Goal: Information Seeking & Learning: Compare options

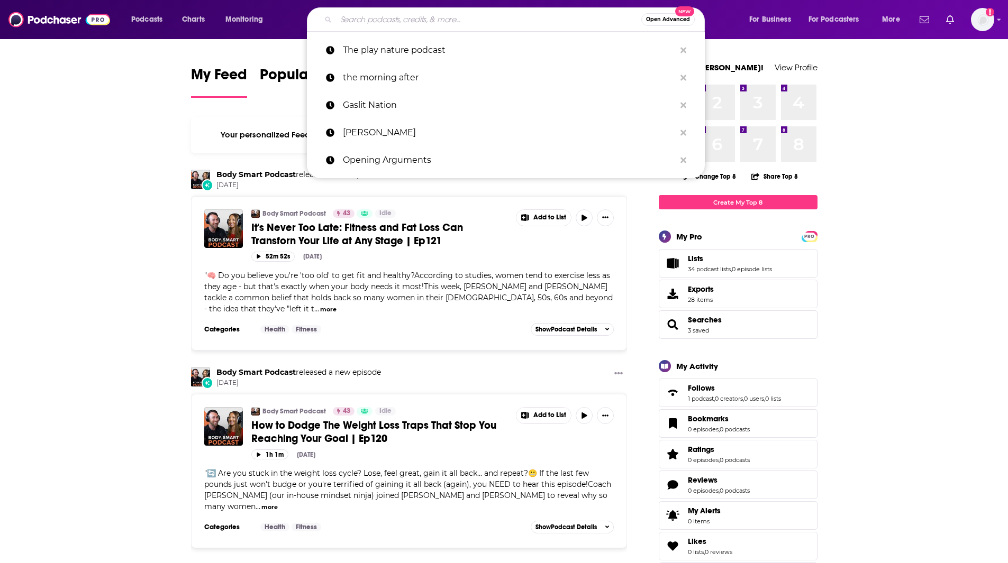
click at [381, 18] on input "Search podcasts, credits, & more..." at bounding box center [488, 19] width 305 height 17
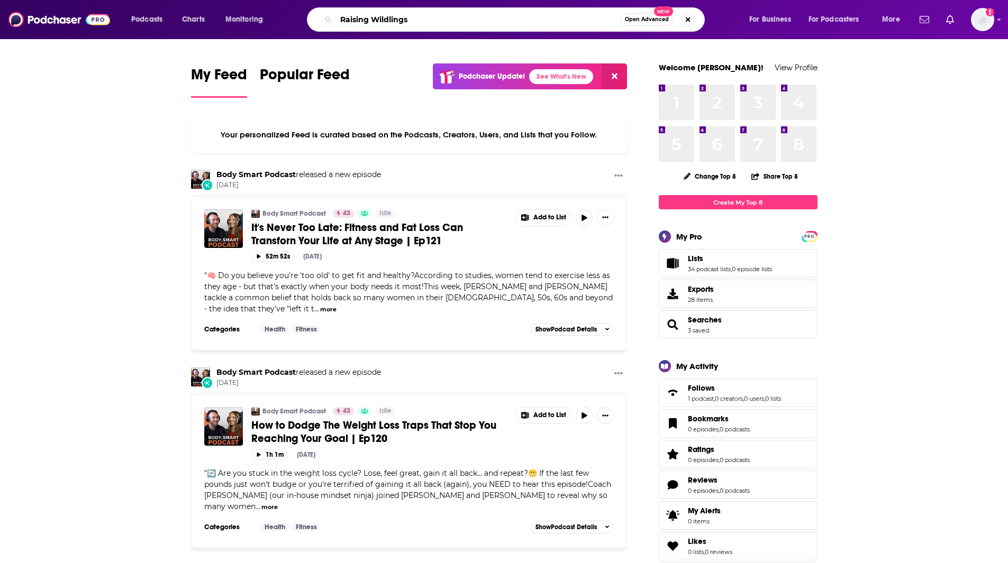
type input "Raising Wildlings"
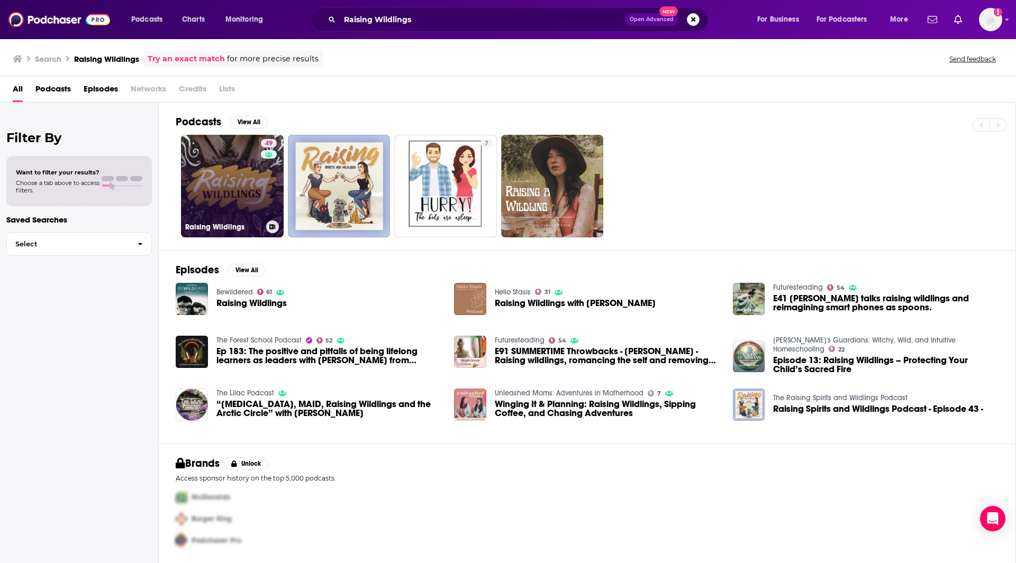
click at [253, 198] on link "49 Raising Wildlings" at bounding box center [232, 186] width 103 height 103
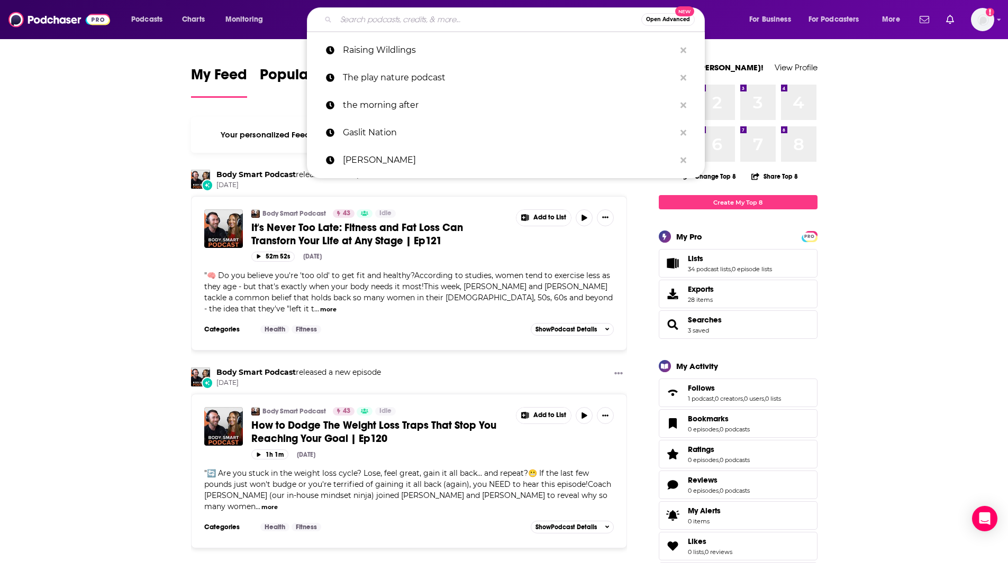
click at [439, 12] on input "Search podcasts, credits, & more..." at bounding box center [488, 19] width 305 height 17
click at [362, 23] on input "Search podcasts, credits, & more..." at bounding box center [488, 19] width 305 height 17
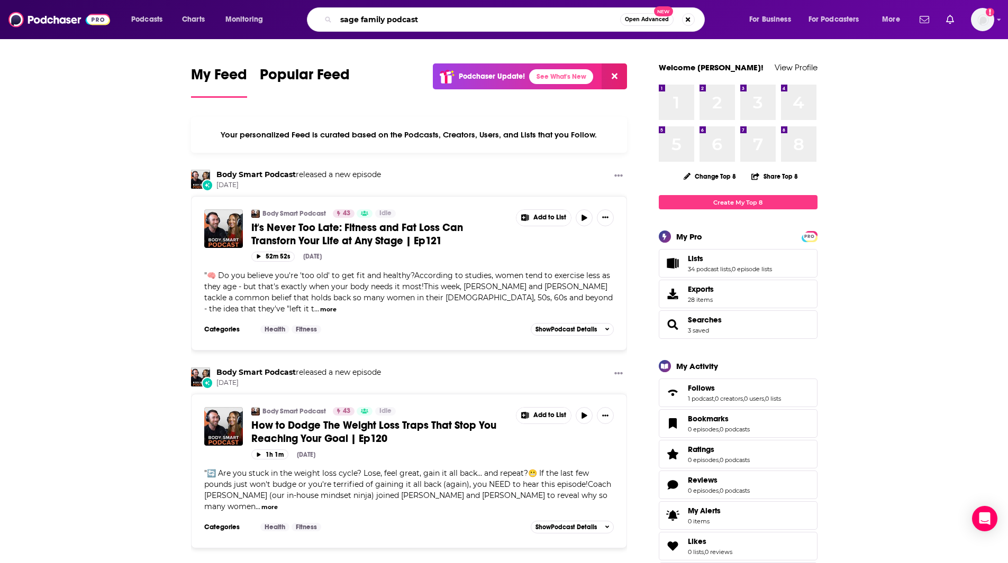
type input "sage family podcast"
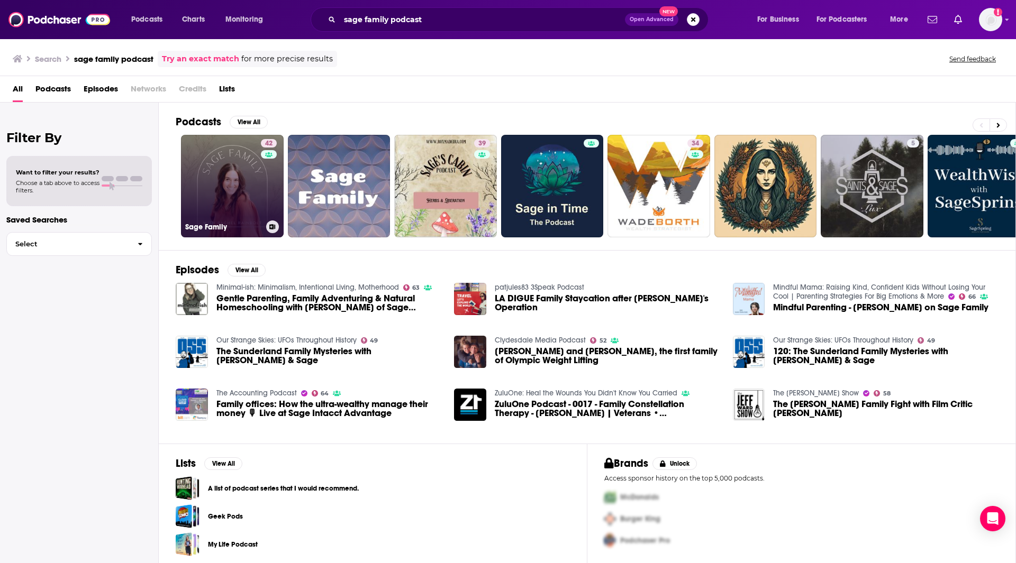
click at [242, 199] on link "42 Sage Family" at bounding box center [232, 186] width 103 height 103
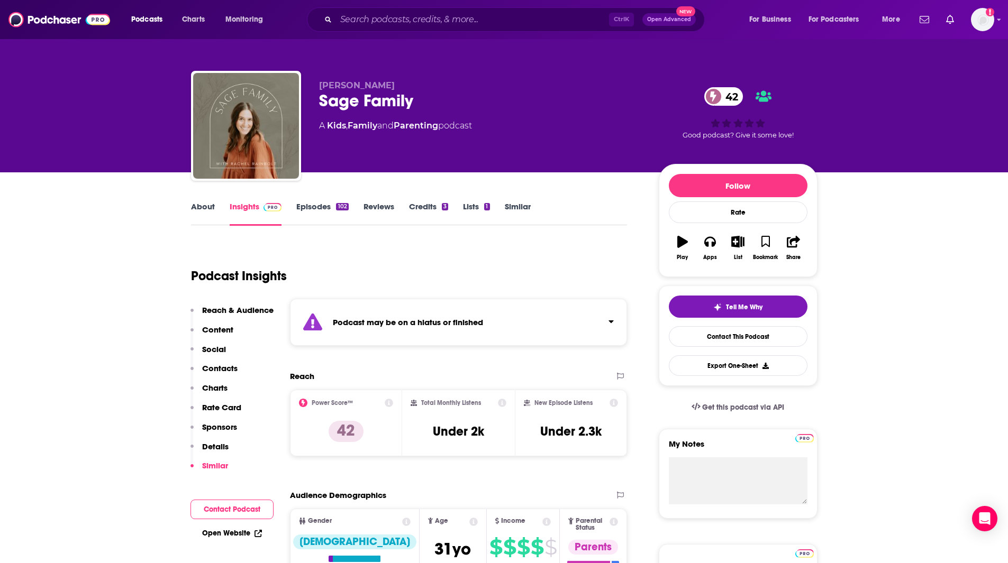
click at [514, 210] on link "Similar" at bounding box center [518, 214] width 26 height 24
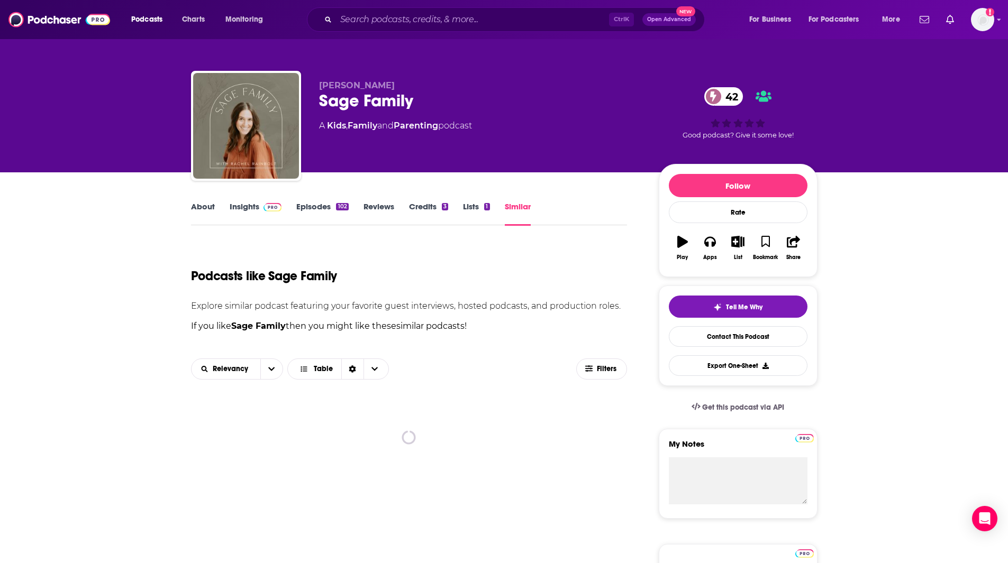
click at [1007, 127] on html "Podcasts Charts Monitoring Ctrl K Open Advanced New For Business For Podcasters…" at bounding box center [504, 281] width 1008 height 563
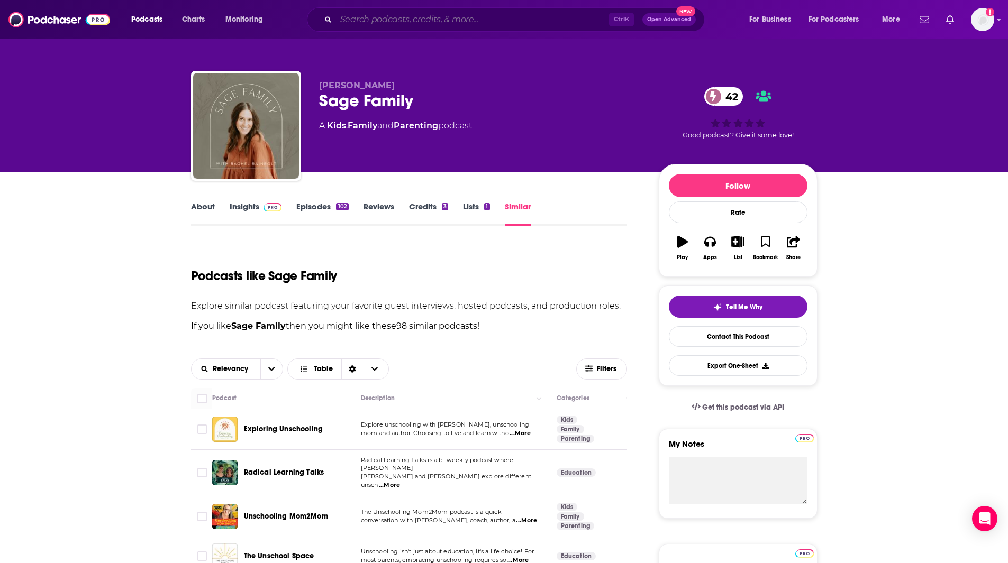
click at [377, 19] on input "Search podcasts, credits, & more..." at bounding box center [472, 19] width 273 height 17
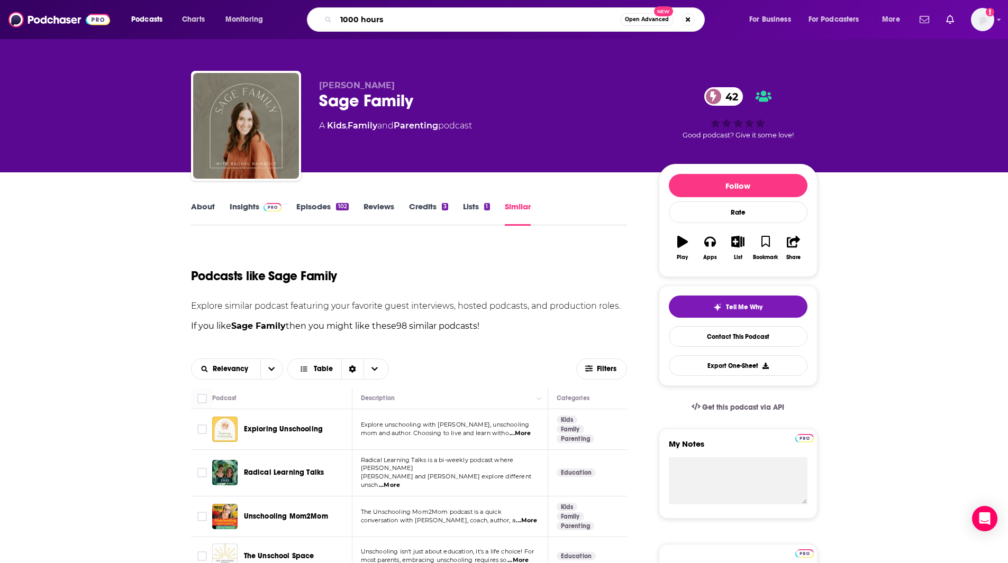
type input "1000 hours"
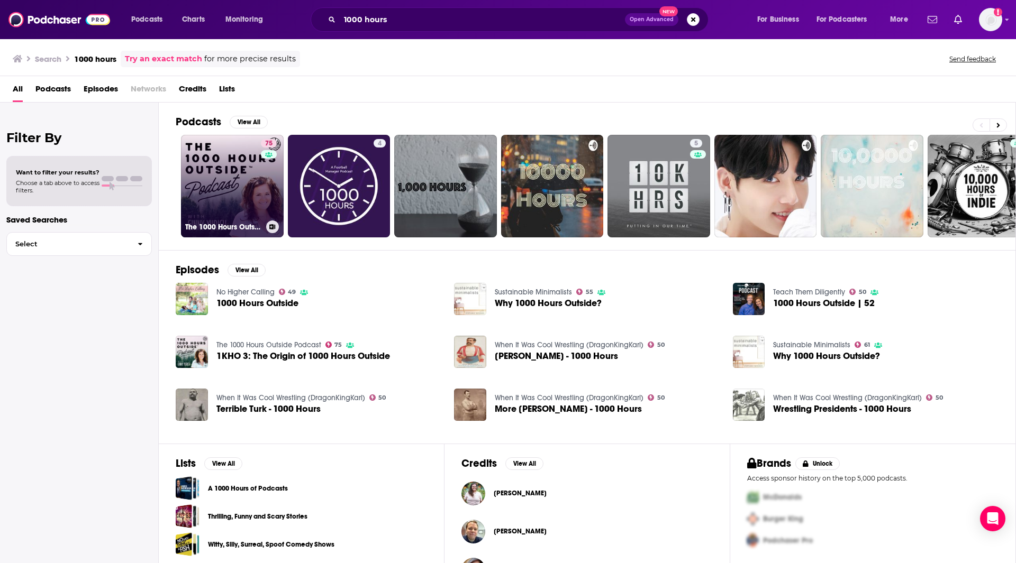
click at [234, 204] on link "75 The 1000 Hours Outside Podcast" at bounding box center [232, 186] width 103 height 103
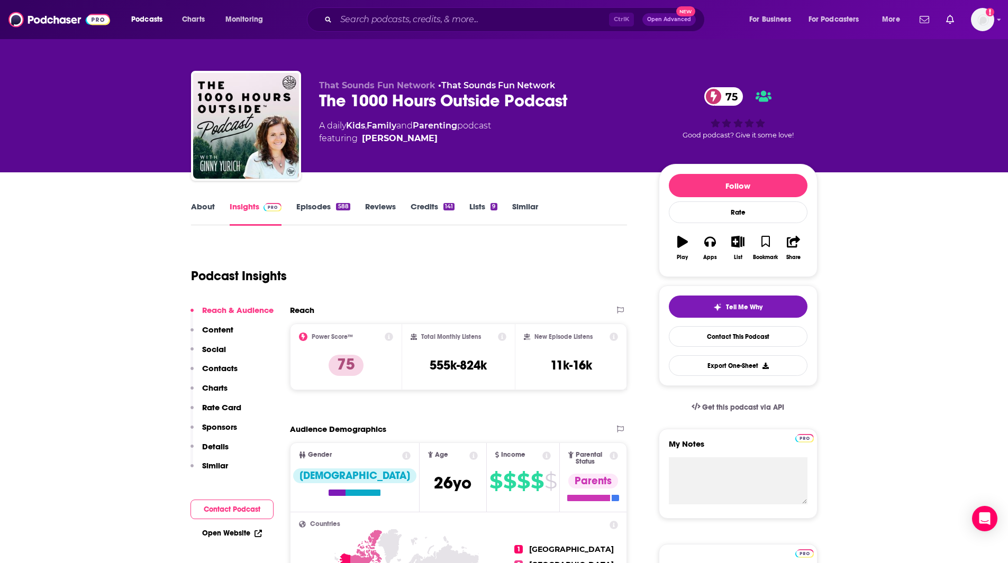
click at [526, 204] on link "Similar" at bounding box center [525, 214] width 26 height 24
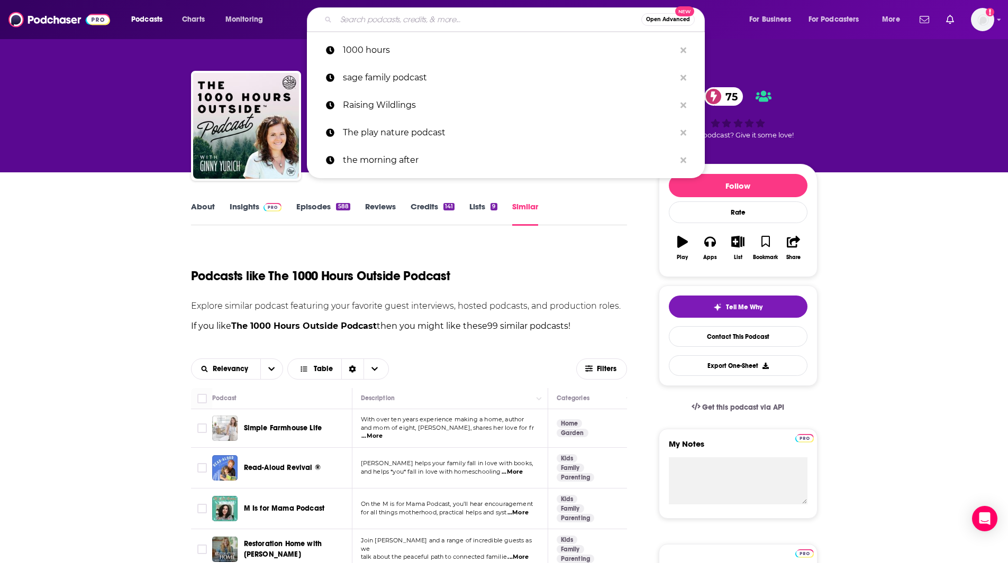
click at [395, 18] on input "Search podcasts, credits, & more..." at bounding box center [488, 19] width 305 height 17
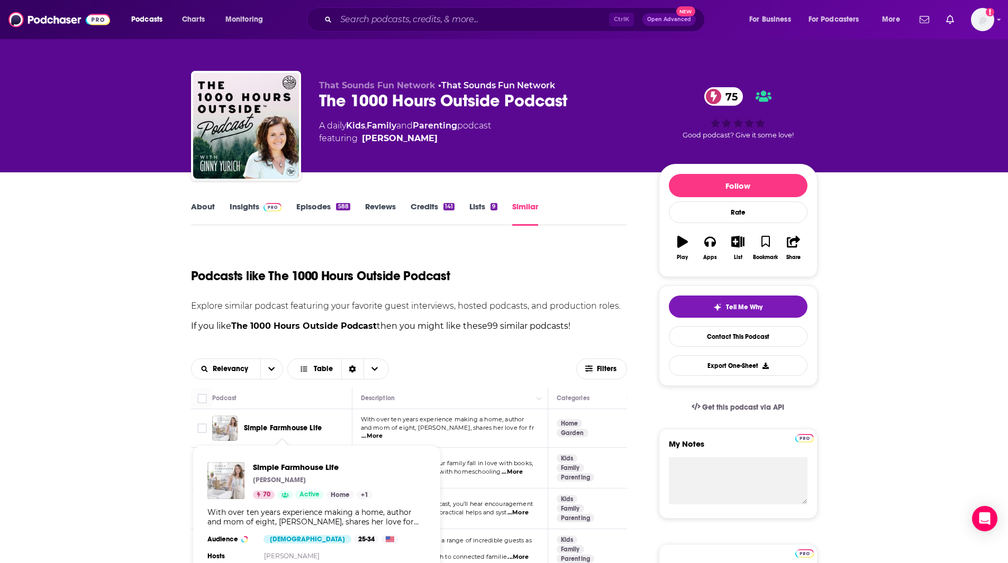
click at [307, 425] on span "Simple Farmhouse Life" at bounding box center [283, 428] width 78 height 9
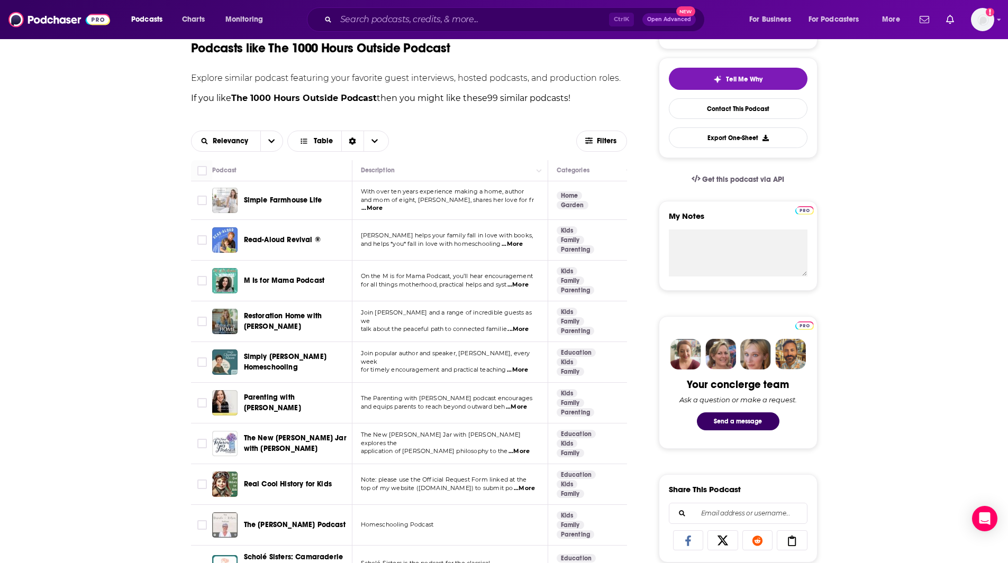
scroll to position [262, 0]
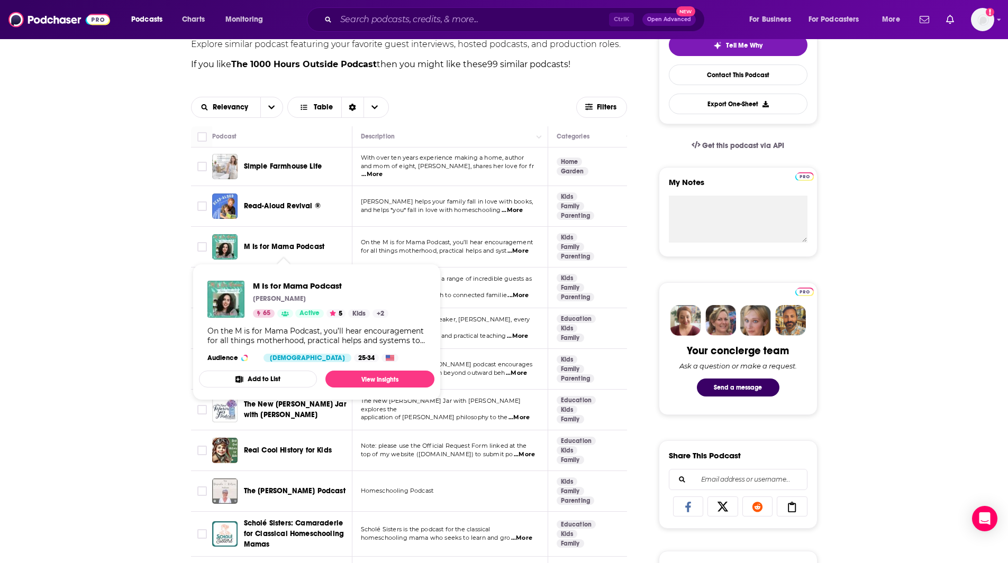
click at [280, 244] on span "M Is for Mama Podcast" at bounding box center [284, 246] width 81 height 9
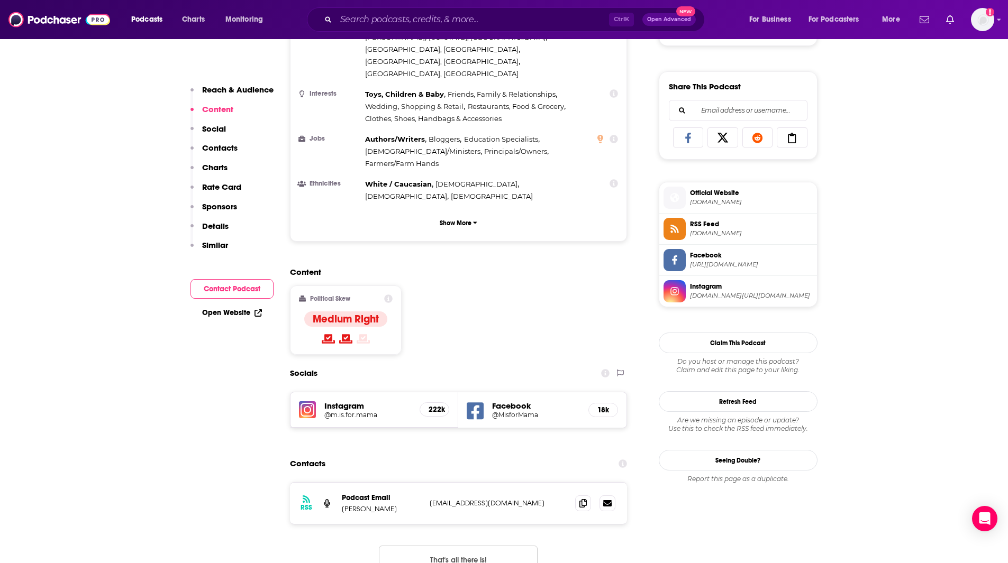
scroll to position [715, 0]
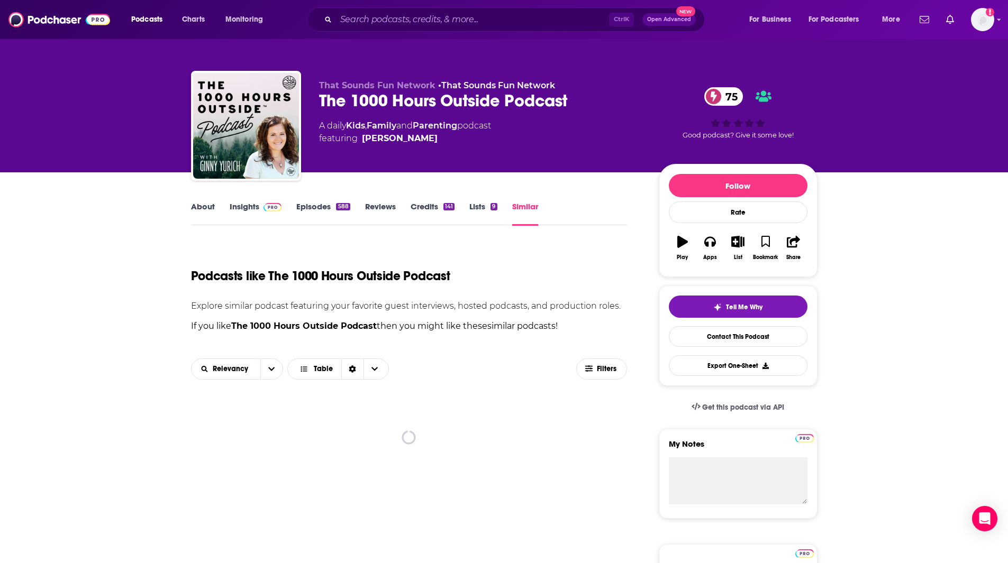
drag, startPoint x: 1007, startPoint y: 98, endPoint x: 1012, endPoint y: 113, distance: 16.1
click at [1007, 113] on html "Podcasts Charts Monitoring Ctrl K Open Advanced New For Business For Podcasters…" at bounding box center [504, 281] width 1008 height 563
click at [529, 211] on link "Similar" at bounding box center [525, 214] width 26 height 24
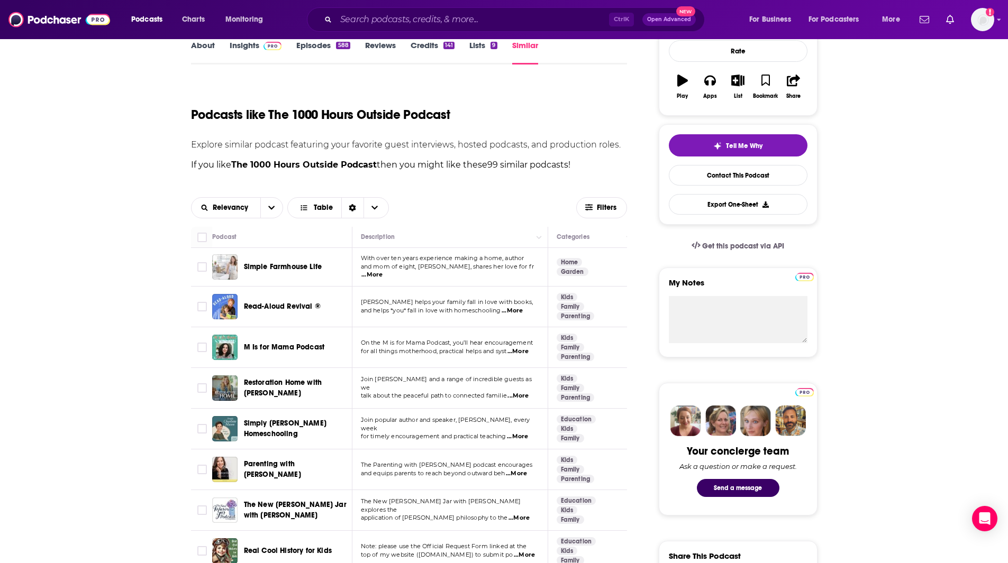
scroll to position [170, 0]
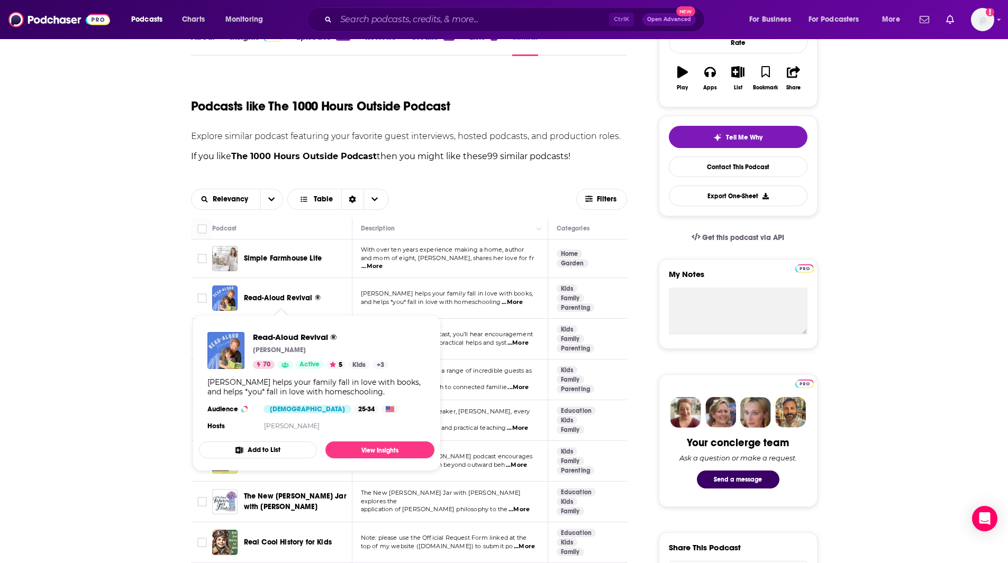
click at [310, 294] on span "Read-Aloud Revival ®" at bounding box center [282, 298] width 77 height 9
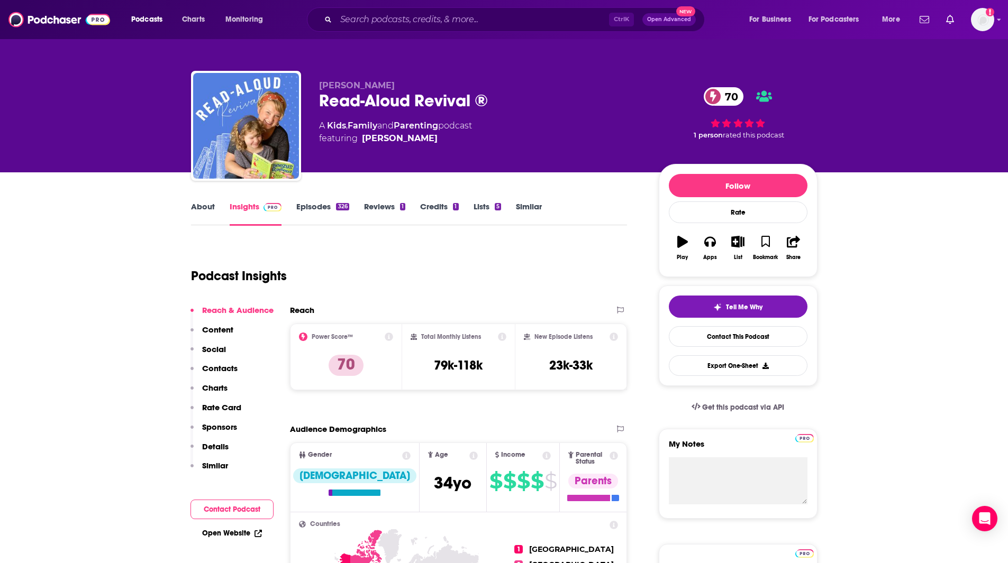
click at [321, 210] on link "Episodes 326" at bounding box center [322, 214] width 52 height 24
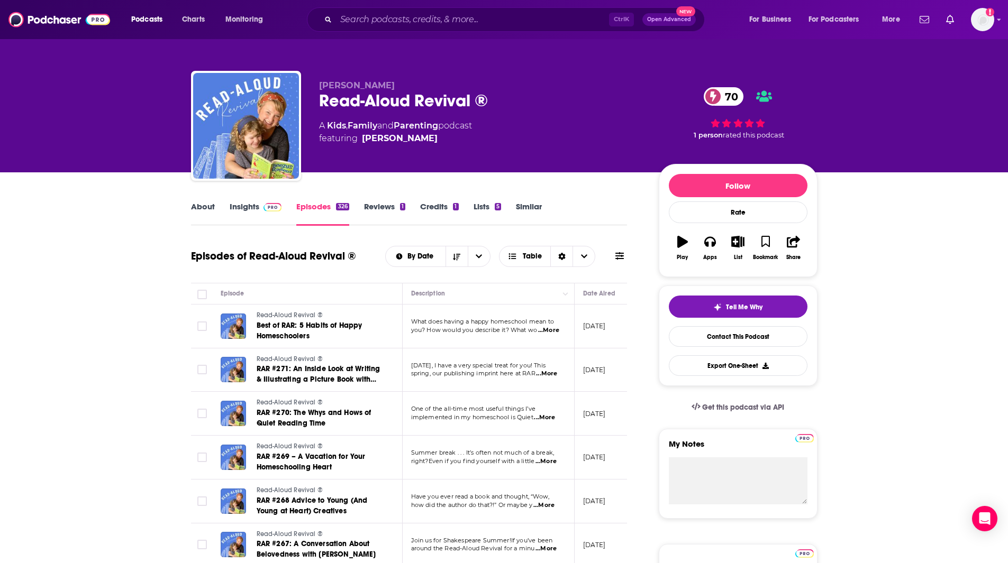
click at [255, 205] on link "Insights" at bounding box center [256, 214] width 52 height 24
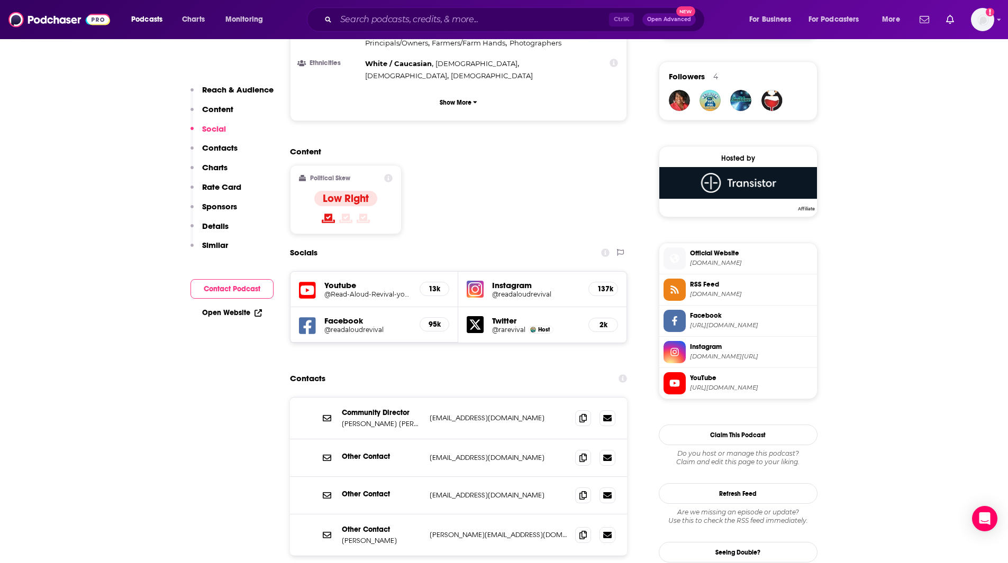
scroll to position [764, 0]
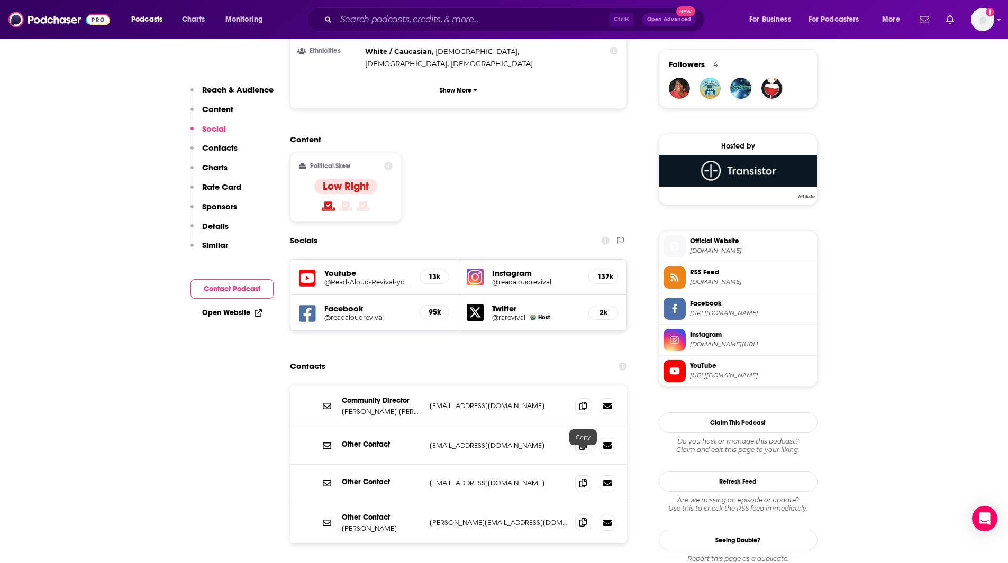
click at [583, 519] on icon at bounding box center [582, 523] width 7 height 8
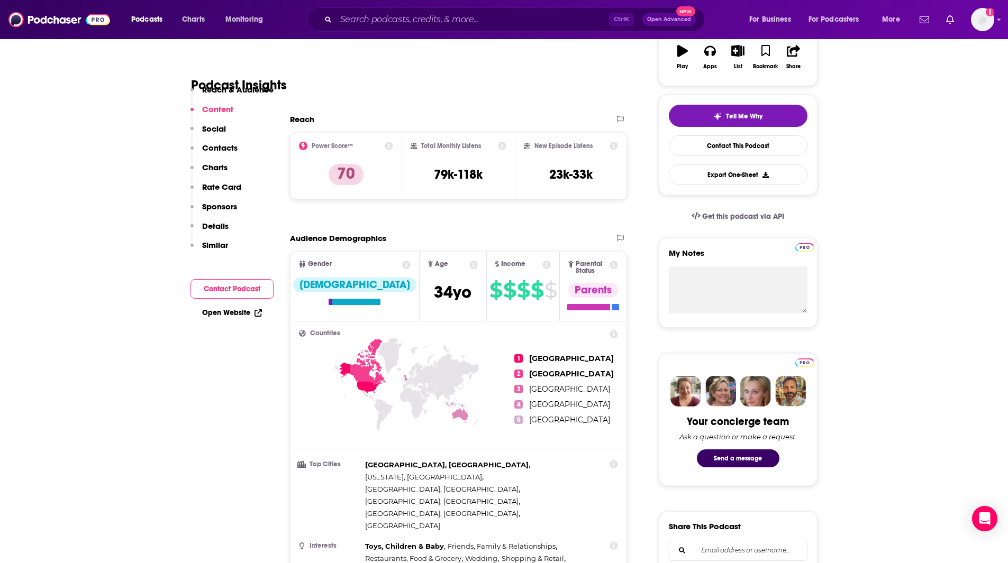
scroll to position [0, 0]
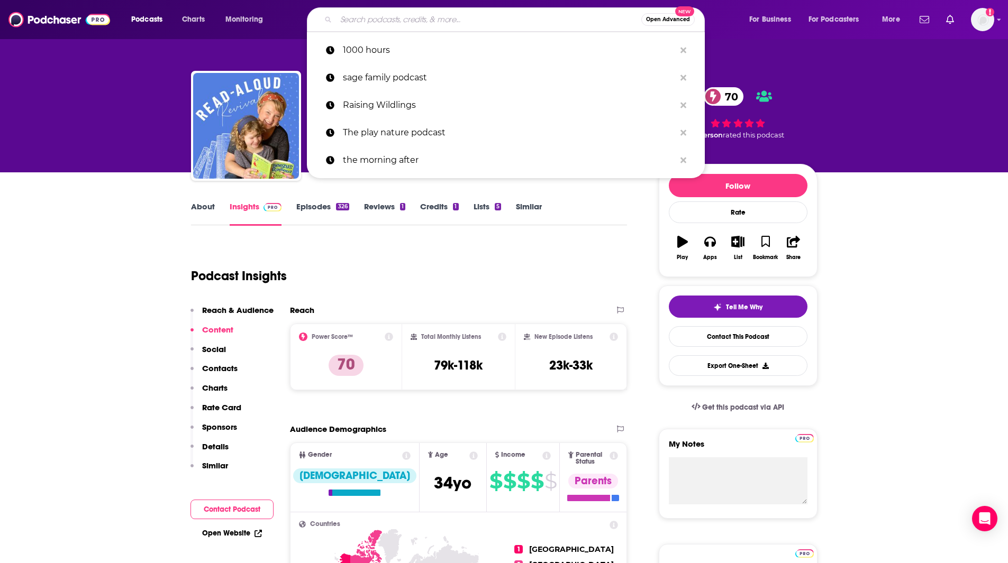
click at [381, 17] on input "Search podcasts, credits, & more..." at bounding box center [488, 19] width 305 height 17
click at [686, 45] on button "Search podcasts, credits, & more..." at bounding box center [683, 51] width 16 height 20
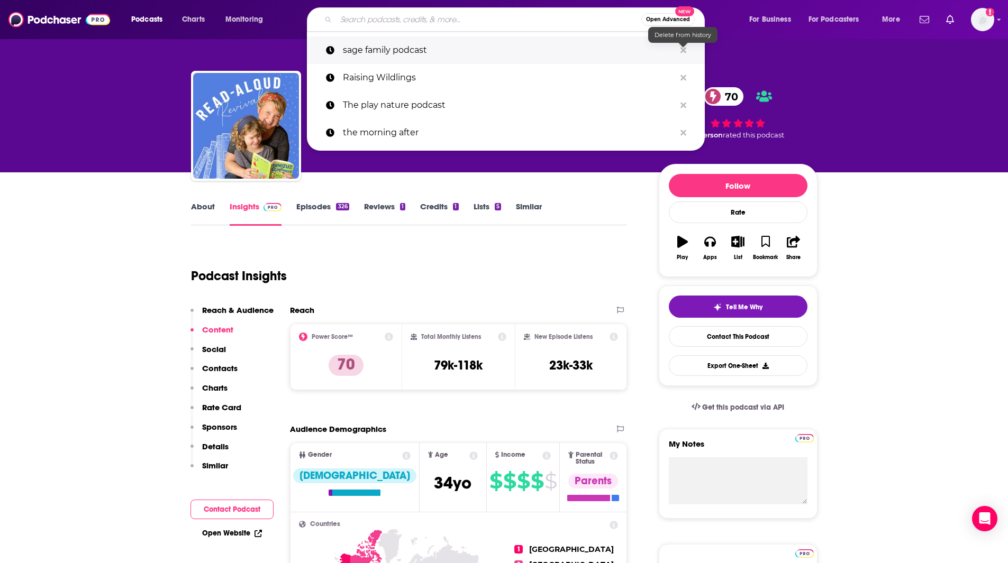
click at [686, 49] on icon "Search podcasts, credits, & more..." at bounding box center [683, 50] width 6 height 8
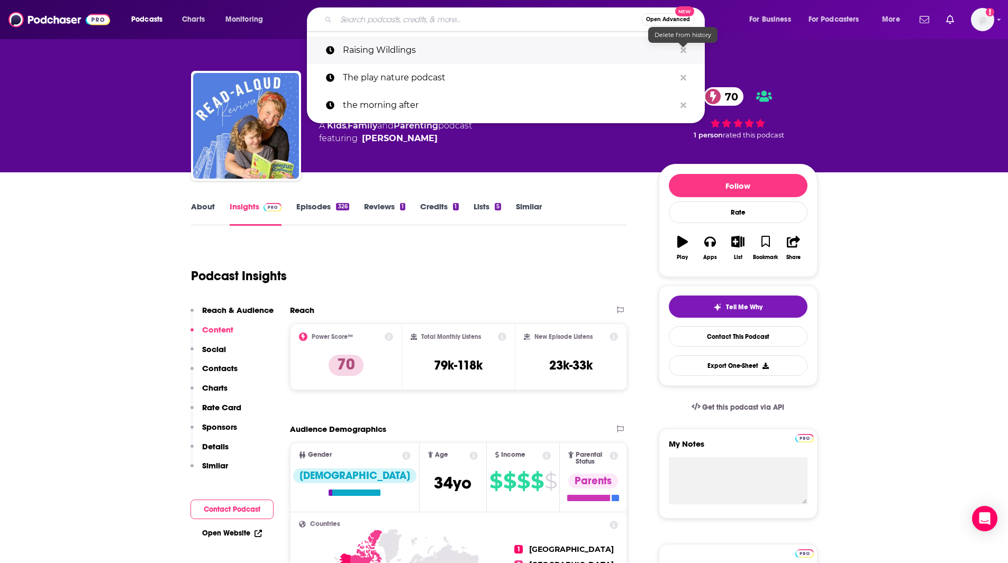
click at [685, 52] on icon "Search podcasts, credits, & more..." at bounding box center [683, 50] width 6 height 6
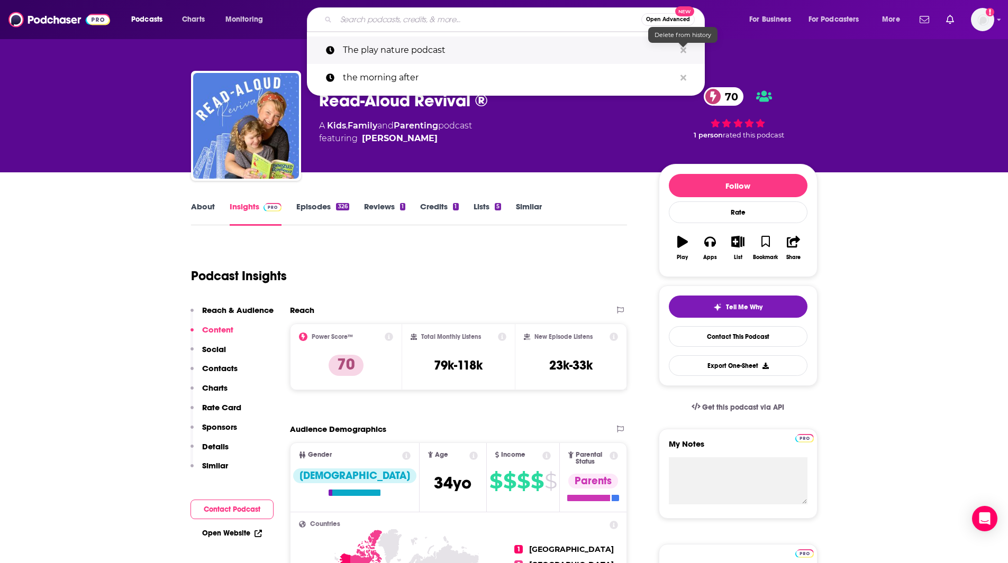
click at [685, 52] on icon "Search podcasts, credits, & more..." at bounding box center [683, 50] width 6 height 6
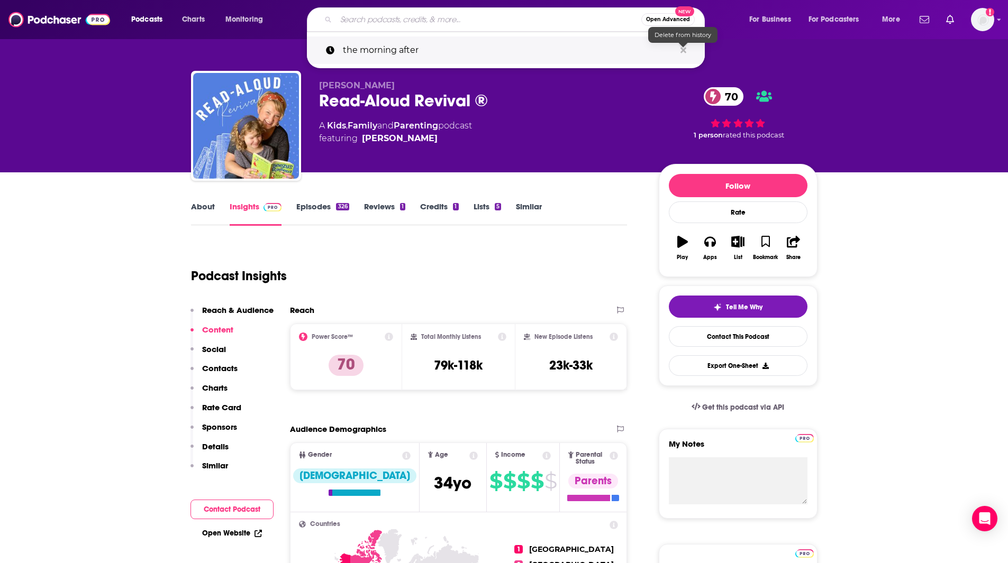
click at [685, 52] on icon "Search podcasts, credits, & more..." at bounding box center [683, 50] width 6 height 6
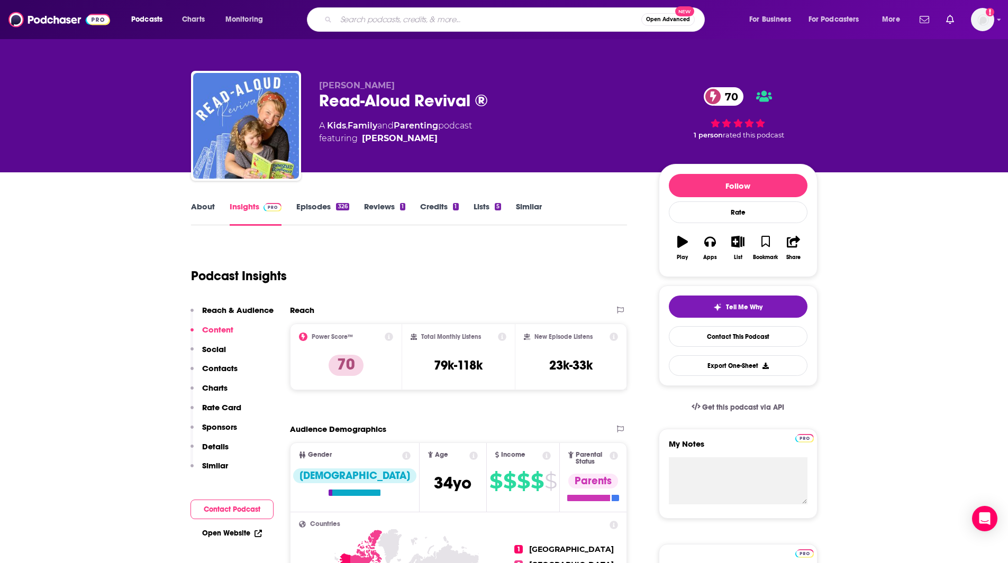
click at [384, 23] on input "Search podcasts, credits, & more..." at bounding box center [488, 19] width 305 height 17
type input "The Balanced Parent"
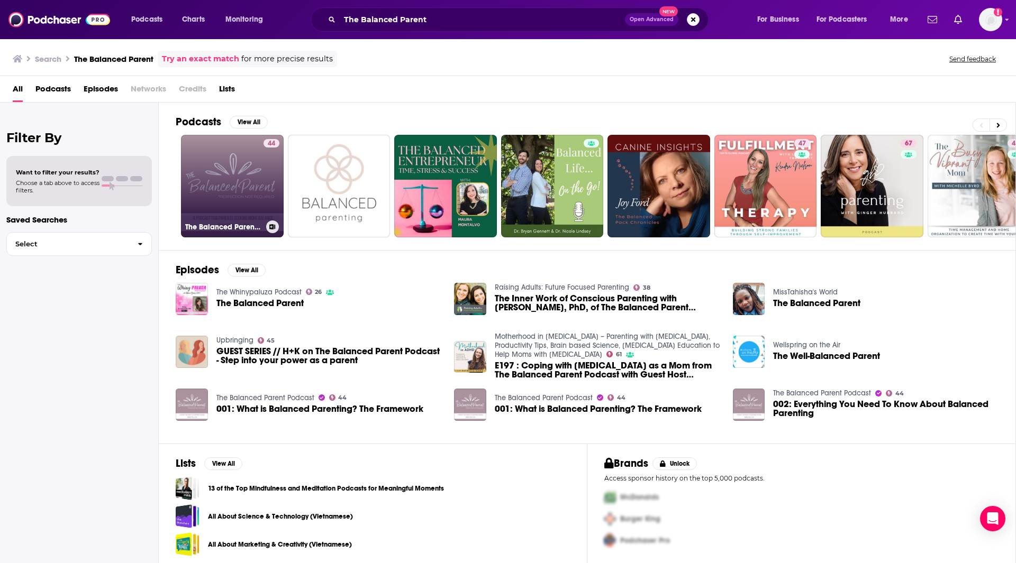
click at [267, 183] on div "44" at bounding box center [271, 179] width 16 height 81
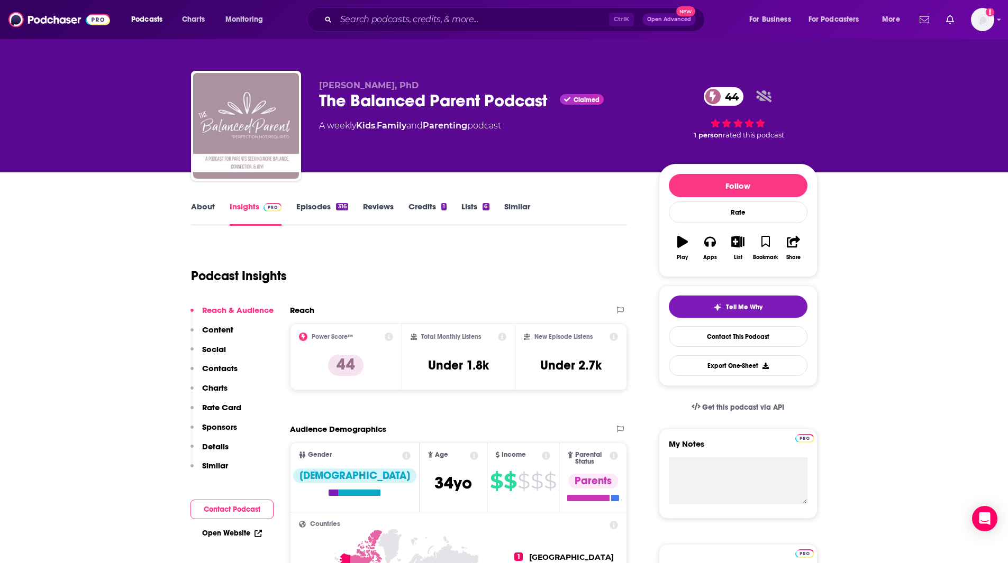
click at [517, 208] on link "Similar" at bounding box center [517, 214] width 26 height 24
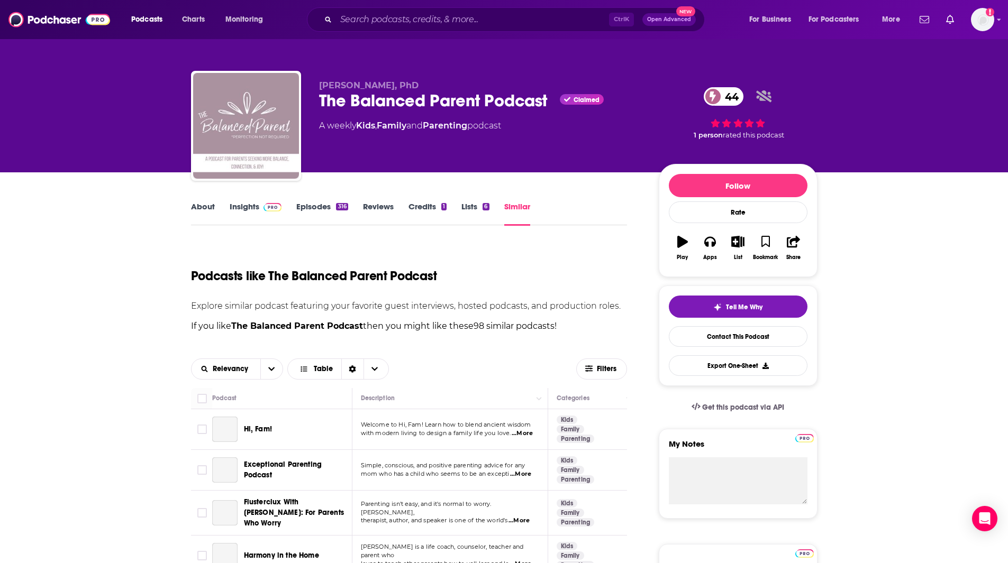
scroll to position [163, 0]
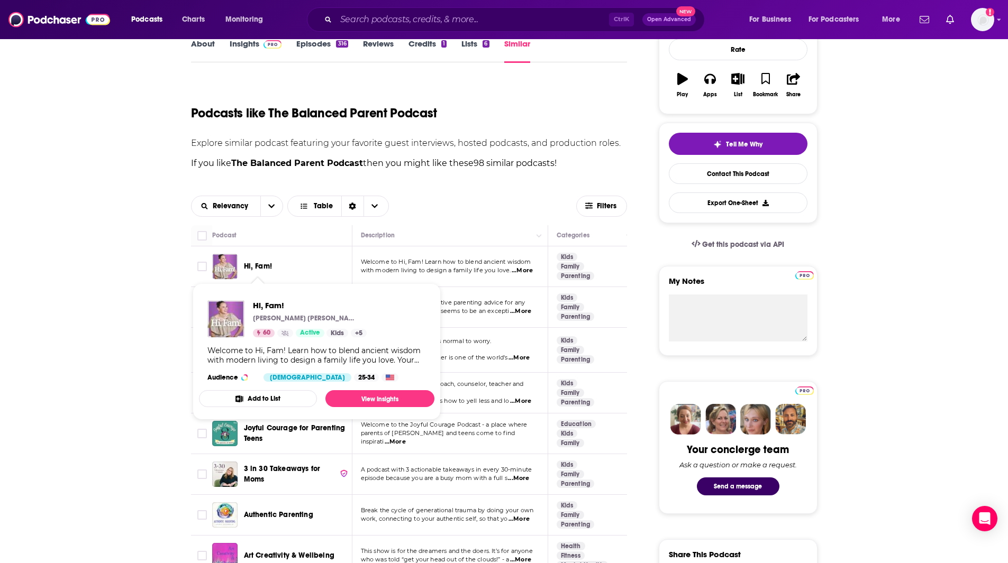
click at [257, 268] on span "Hi, Fam!" at bounding box center [258, 266] width 28 height 9
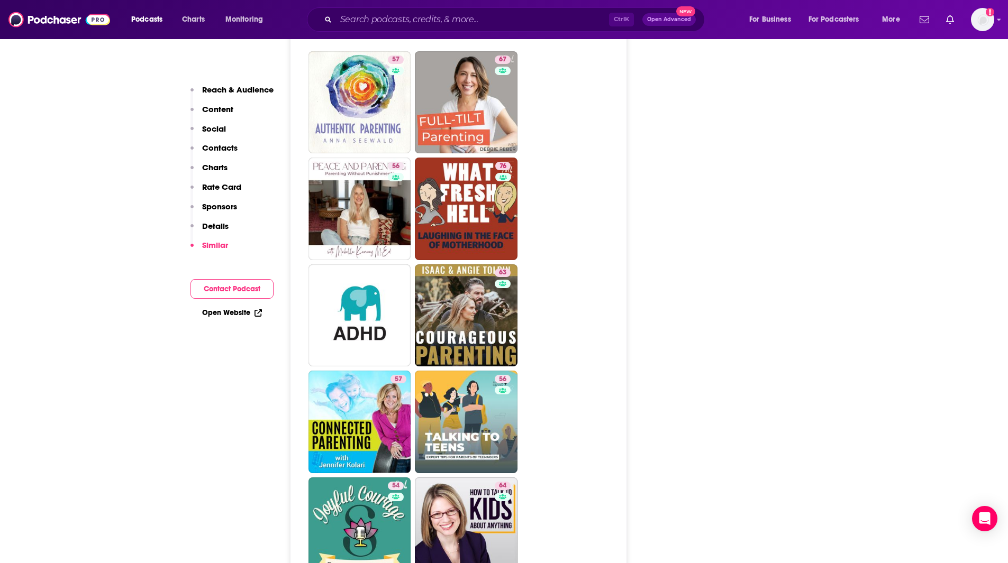
scroll to position [2221, 0]
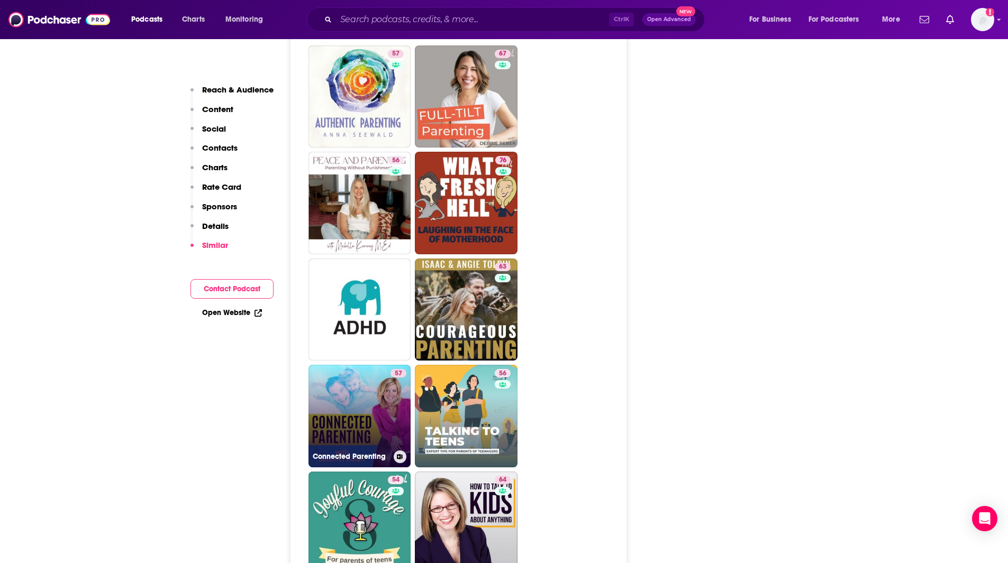
click at [368, 365] on link "57 Connected Parenting" at bounding box center [359, 416] width 103 height 103
type input "[URL][DOMAIN_NAME]"
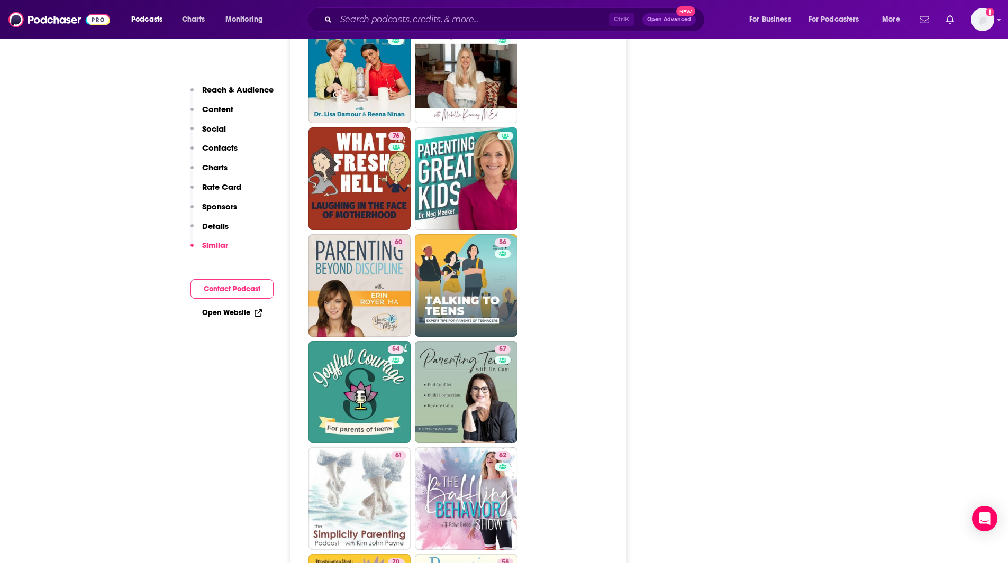
scroll to position [2438, 0]
